Goal: Browse casually

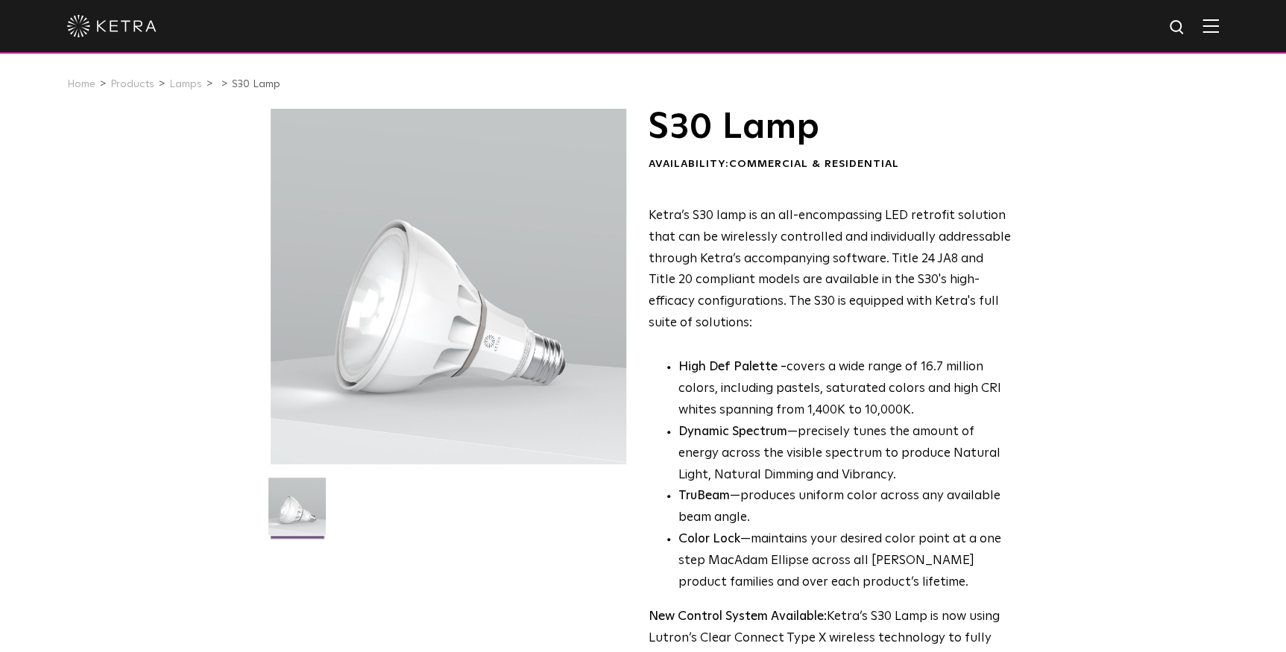
click at [137, 31] on img at bounding box center [111, 26] width 89 height 22
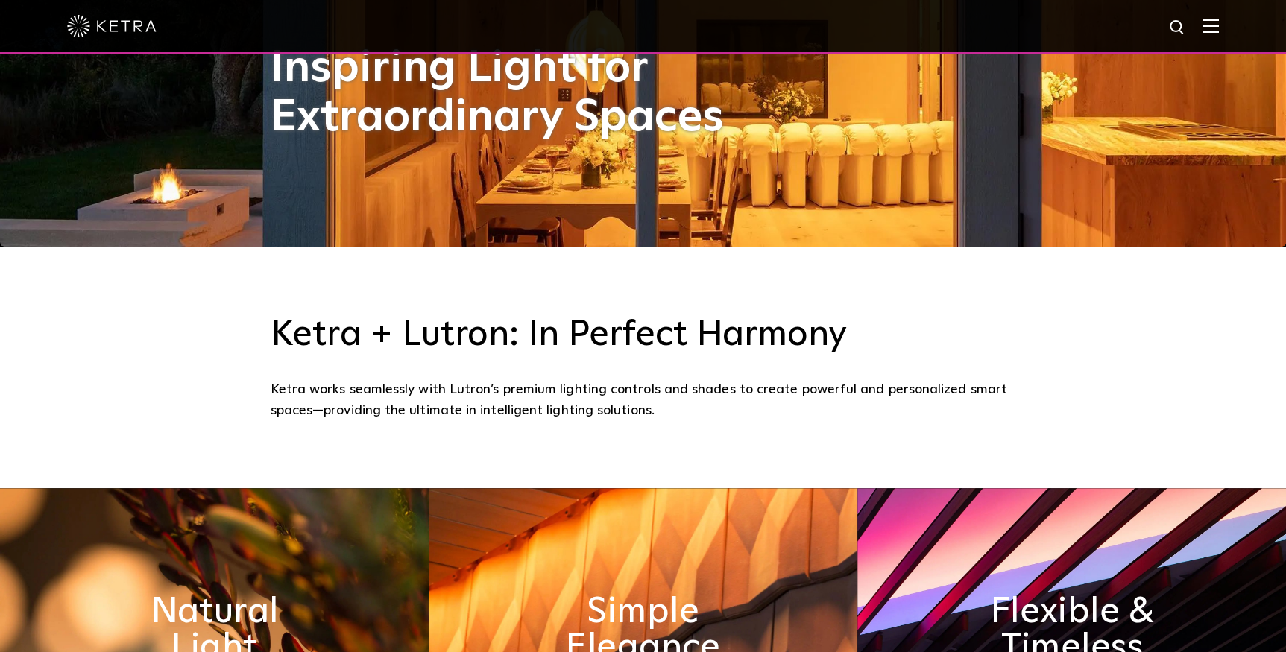
scroll to position [406, 0]
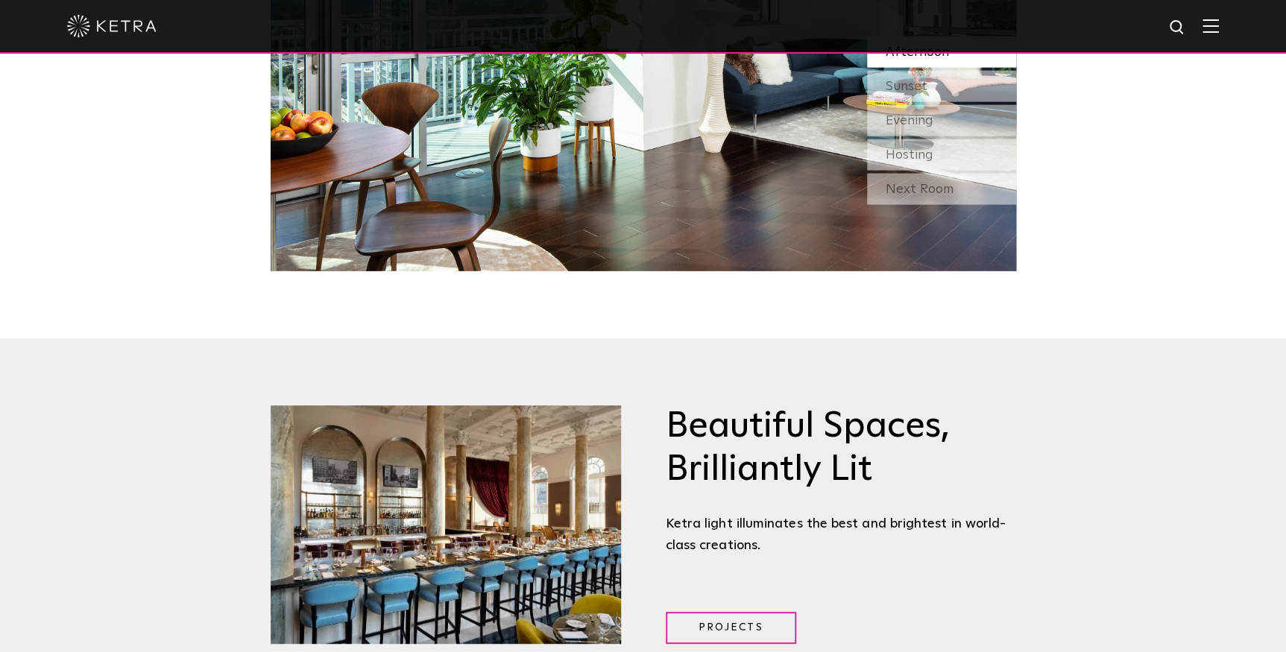
scroll to position [1423, 0]
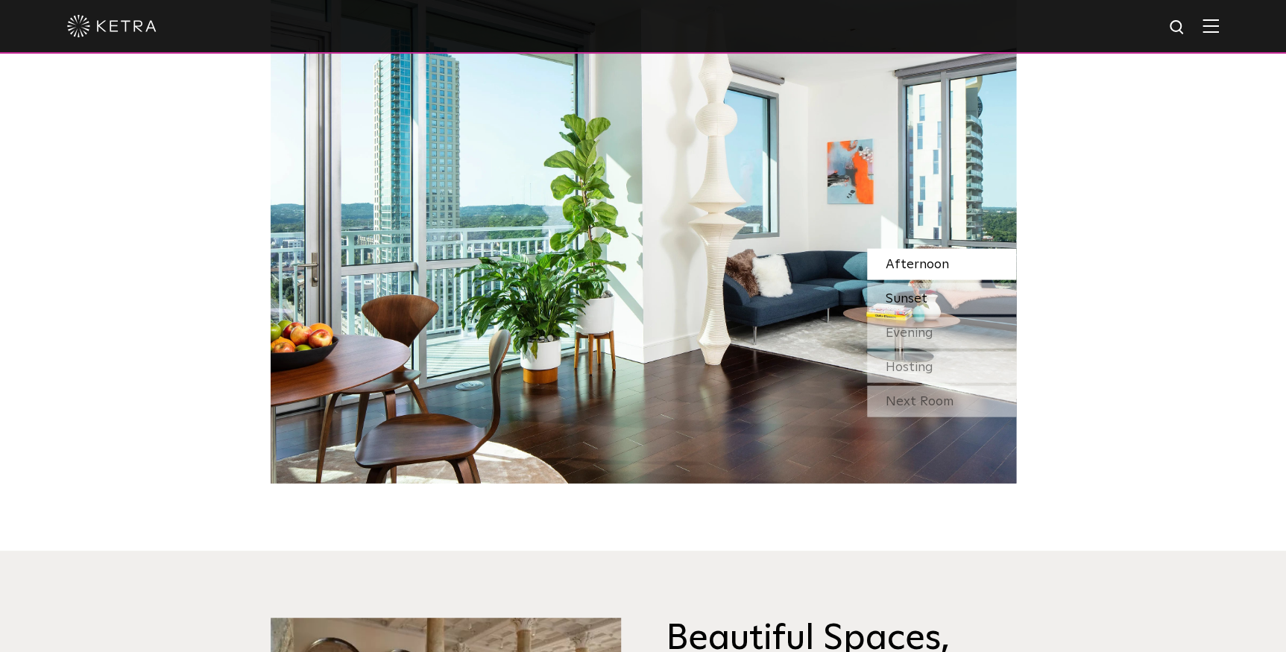
click at [910, 294] on span "Sunset" at bounding box center [907, 298] width 42 height 13
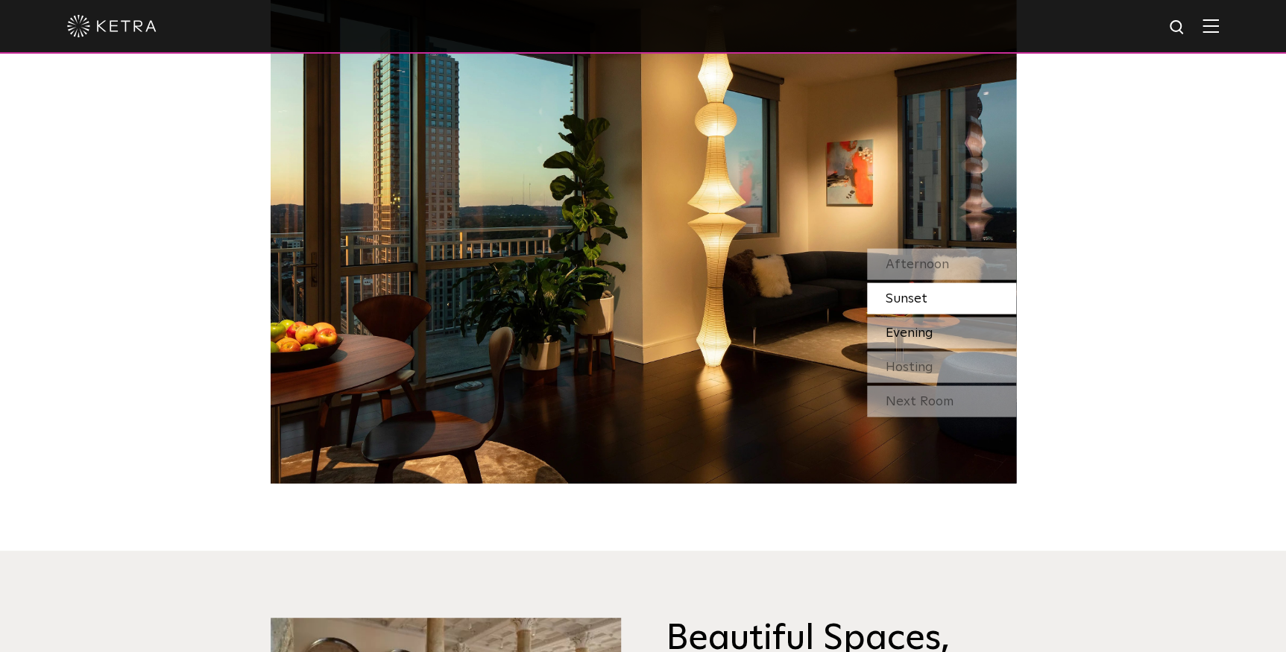
click at [914, 327] on span "Evening" at bounding box center [910, 333] width 48 height 13
